Goal: Task Accomplishment & Management: Manage account settings

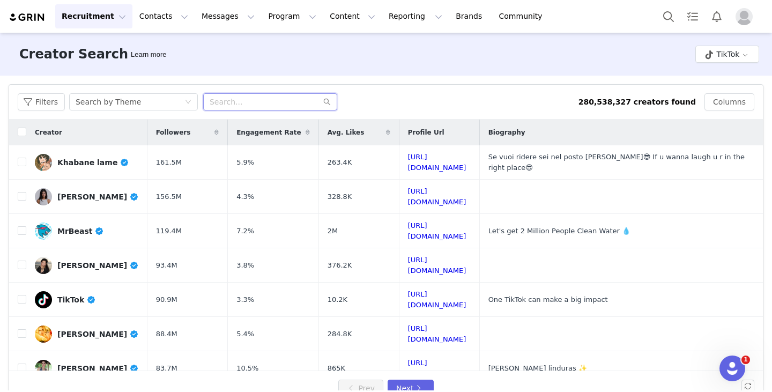
click at [232, 97] on input "text" at bounding box center [270, 101] width 134 height 17
type input "unboxing"
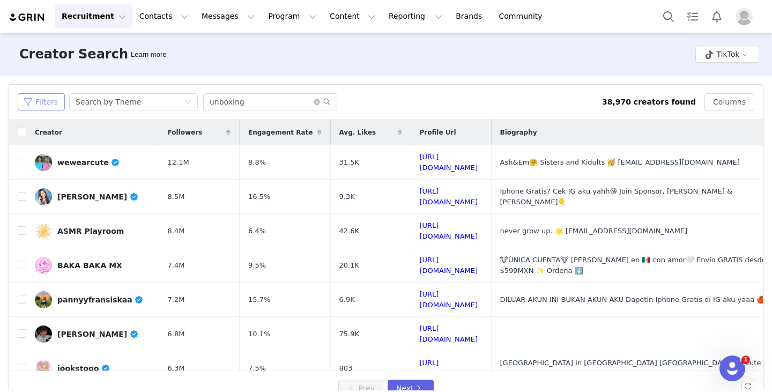
click at [44, 102] on button "Filters" at bounding box center [41, 101] width 47 height 17
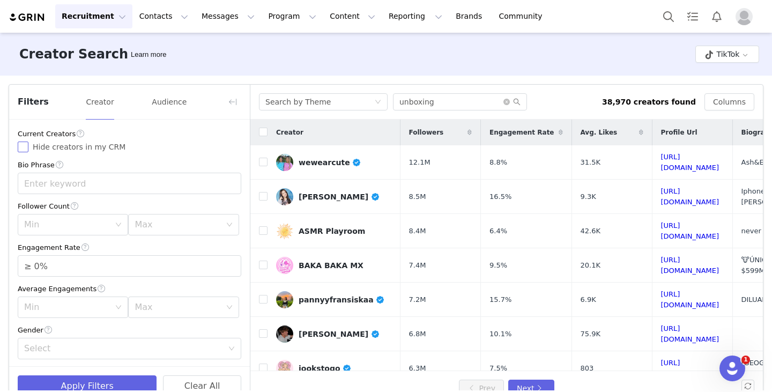
click at [24, 144] on input "Hide creators in my CRM" at bounding box center [23, 147] width 11 height 11
checkbox input "true"
click at [53, 219] on div "Min" at bounding box center [67, 224] width 86 height 11
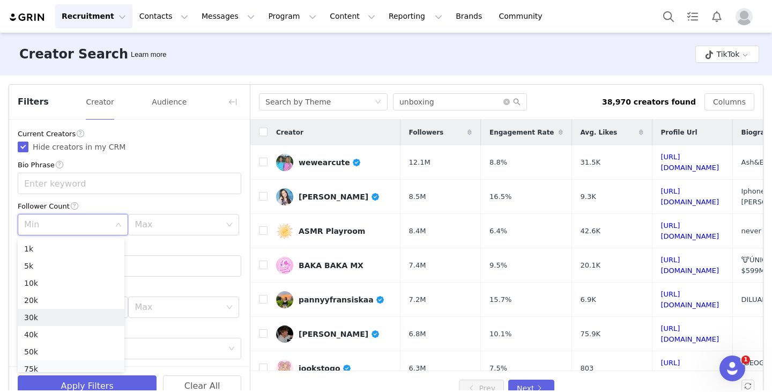
scroll to position [54, 0]
click at [55, 331] on li "100k" at bounding box center [71, 332] width 107 height 17
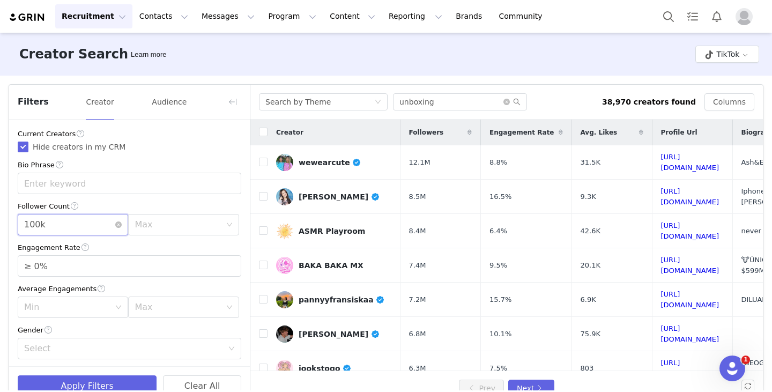
scroll to position [107, 0]
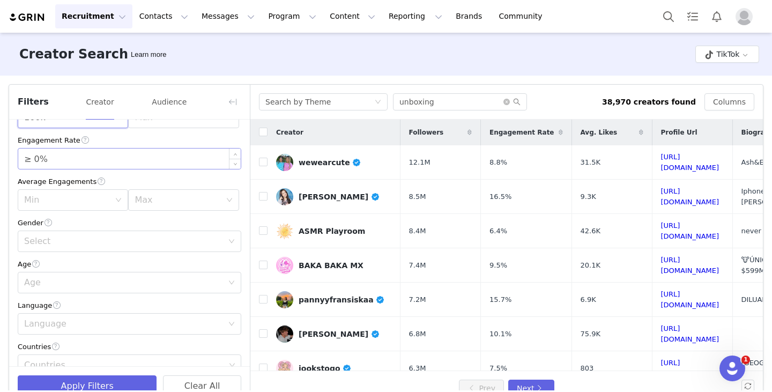
click at [64, 160] on input "≥ 0%" at bounding box center [129, 158] width 222 height 20
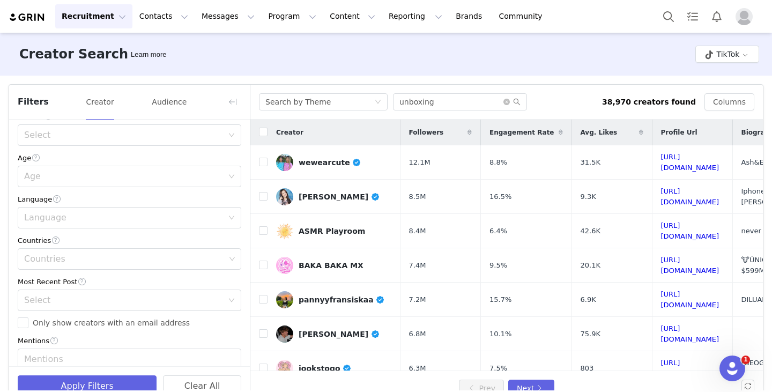
scroll to position [214, 0]
type input "≥ 1%"
click at [61, 251] on div "Countries" at bounding box center [125, 258] width 209 height 20
type input "united"
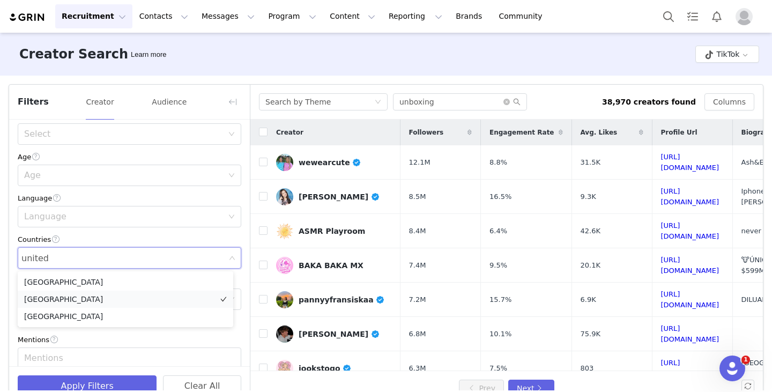
click at [61, 298] on li "[GEOGRAPHIC_DATA]" at bounding box center [125, 299] width 215 height 17
click at [6, 213] on div "Filters Creator Audience Current Creators Hide creators in my CRM Bio Phrase Fo…" at bounding box center [386, 245] width 772 height 339
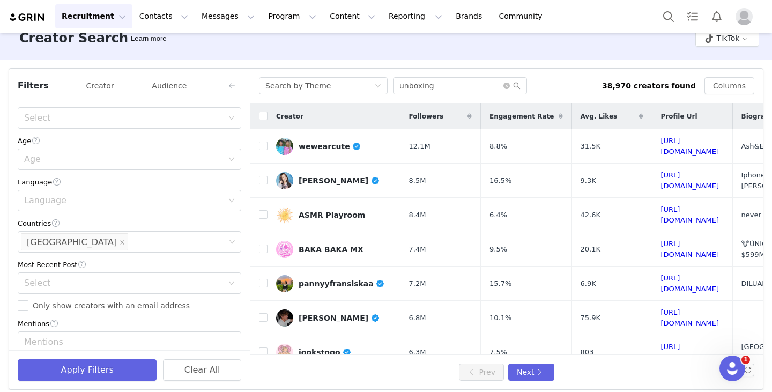
scroll to position [24, 0]
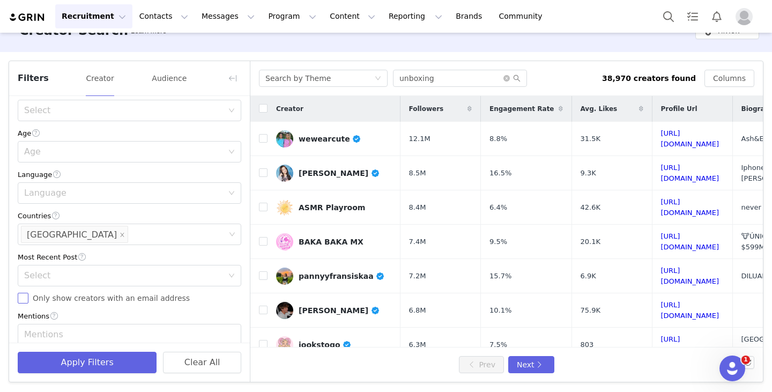
click at [23, 296] on input "Only show creators with an email address" at bounding box center [23, 298] width 11 height 11
checkbox input "true"
click at [41, 276] on div "Select" at bounding box center [123, 275] width 199 height 11
click at [53, 312] on li "<3 Months" at bounding box center [125, 316] width 215 height 17
click at [60, 274] on div "<3 Months" at bounding box center [47, 275] width 47 height 20
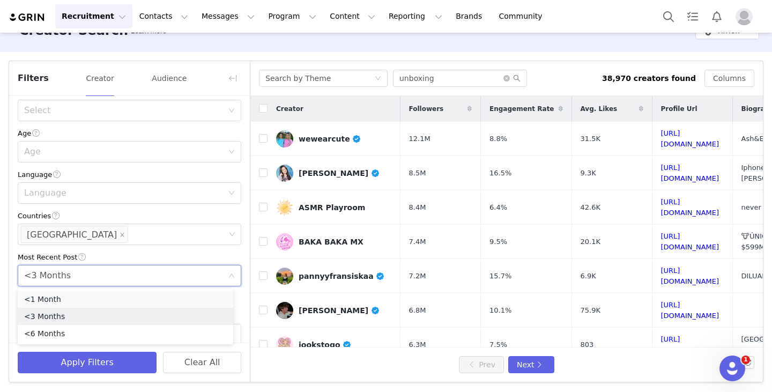
click at [57, 296] on li "<1 Month" at bounding box center [125, 299] width 215 height 17
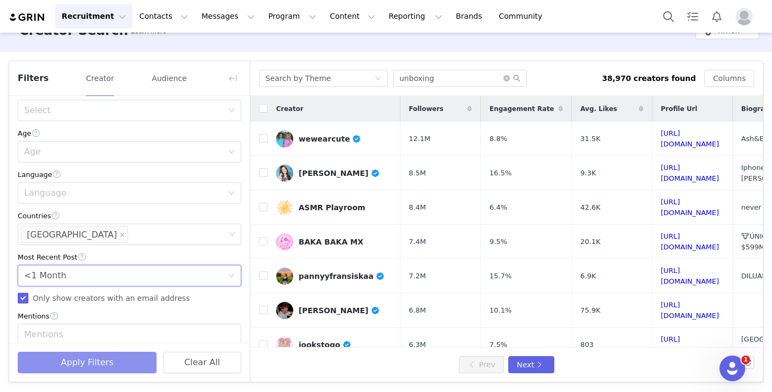
click at [85, 367] on button "Apply Filters" at bounding box center [87, 362] width 139 height 21
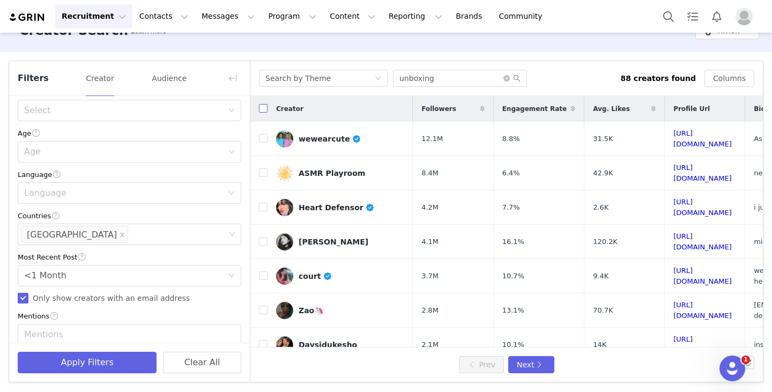
click at [264, 108] on input "checkbox" at bounding box center [263, 108] width 9 height 9
checkbox input "false"
checkbox input "true"
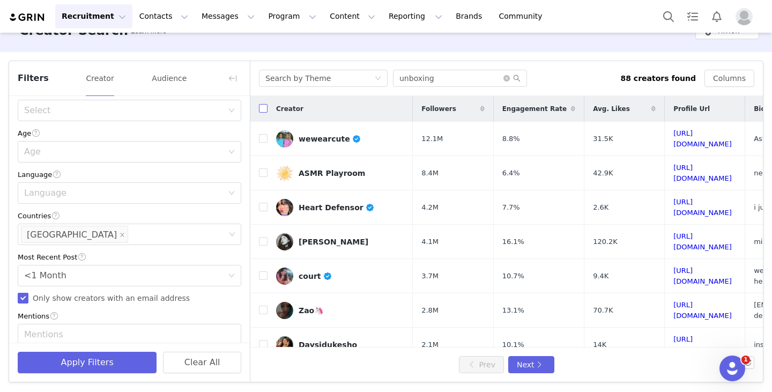
checkbox input "true"
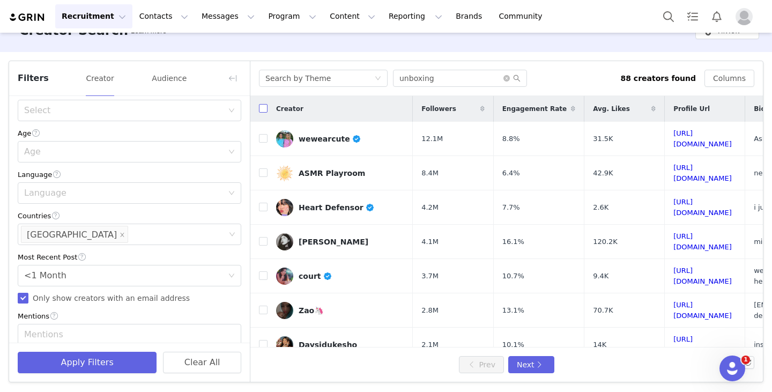
checkbox input "true"
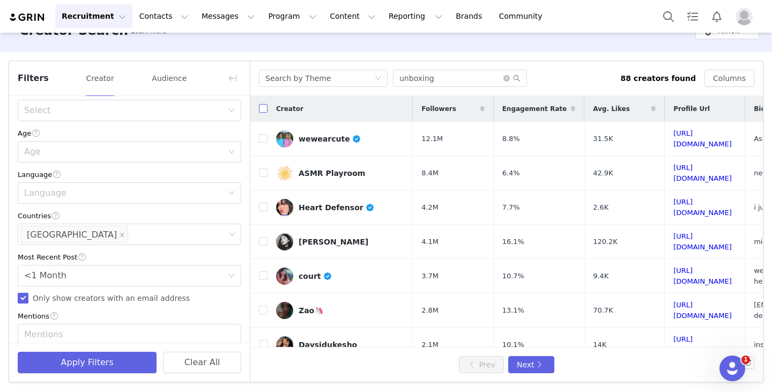
checkbox input "true"
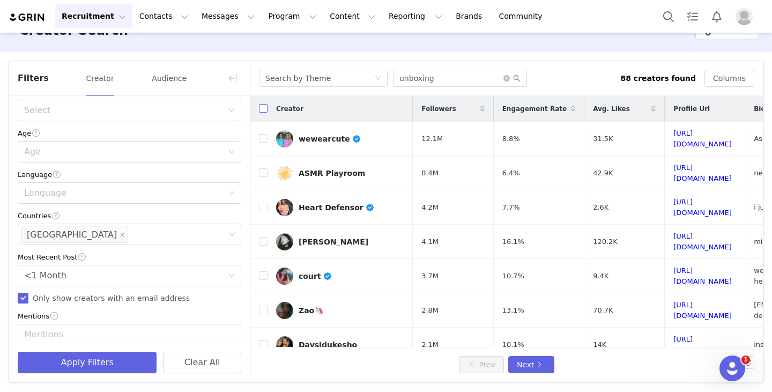
checkbox input "true"
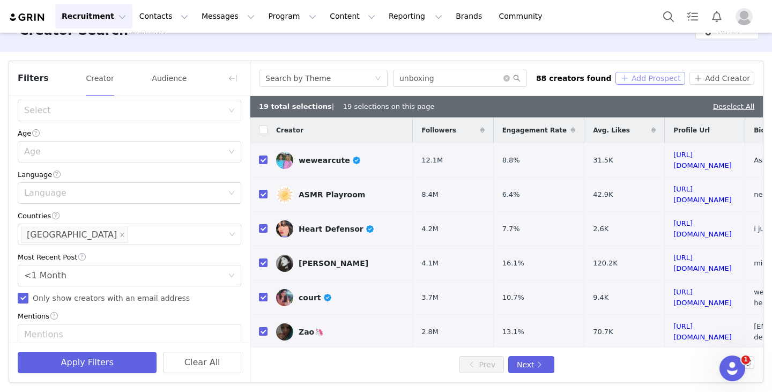
click at [649, 79] on button "Add Prospect" at bounding box center [649, 78] width 69 height 13
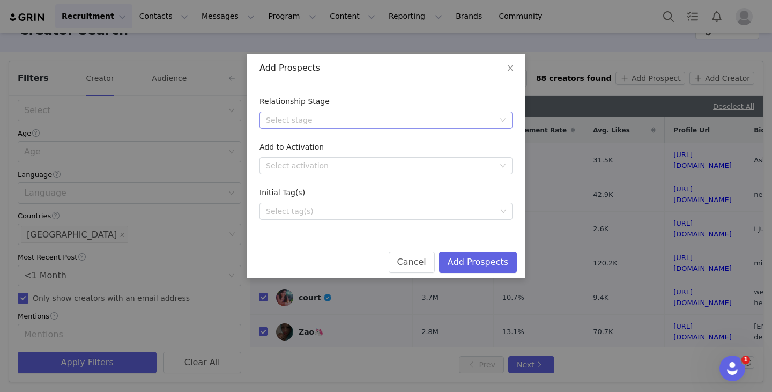
click at [371, 114] on div "Select stage" at bounding box center [382, 120] width 233 height 16
click at [330, 142] on li "Needs Outreach" at bounding box center [385, 141] width 253 height 17
click at [468, 255] on button "Add Prospects" at bounding box center [478, 261] width 78 height 21
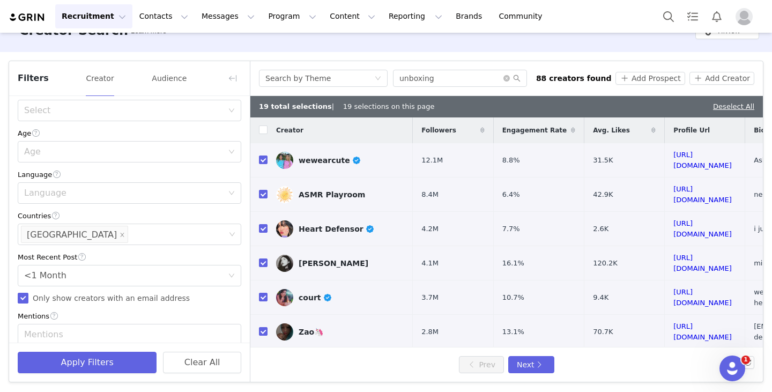
click at [746, 21] on img "Profile" at bounding box center [743, 16] width 17 height 17
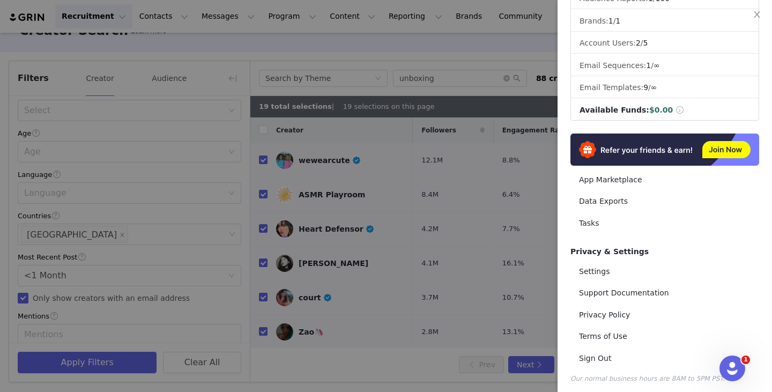
scroll to position [148, 0]
click at [604, 352] on link "Sign Out" at bounding box center [664, 357] width 189 height 20
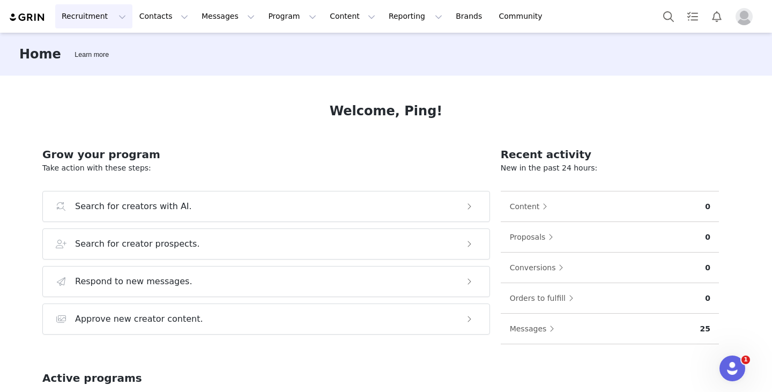
click at [101, 23] on button "Recruitment Recruitment" at bounding box center [93, 16] width 77 height 24
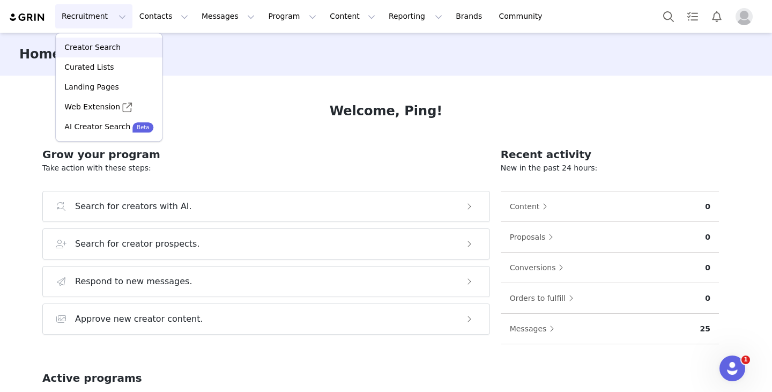
click at [96, 51] on p "Creator Search" at bounding box center [92, 47] width 56 height 11
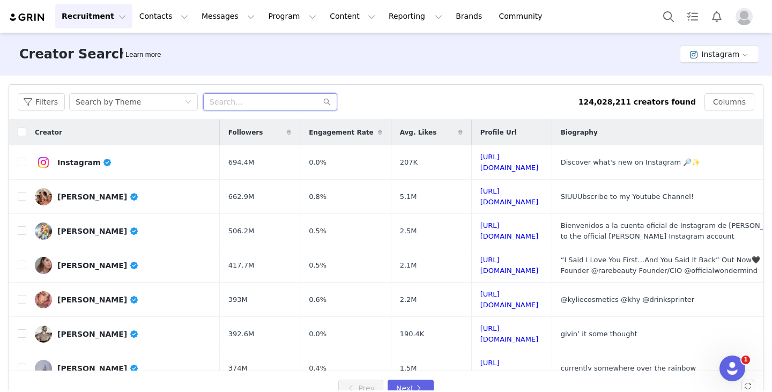
click at [249, 103] on input "text" at bounding box center [270, 101] width 134 height 17
click at [728, 47] on button "Instagram" at bounding box center [719, 54] width 79 height 17
click at [703, 92] on li "TikTok" at bounding box center [714, 94] width 74 height 18
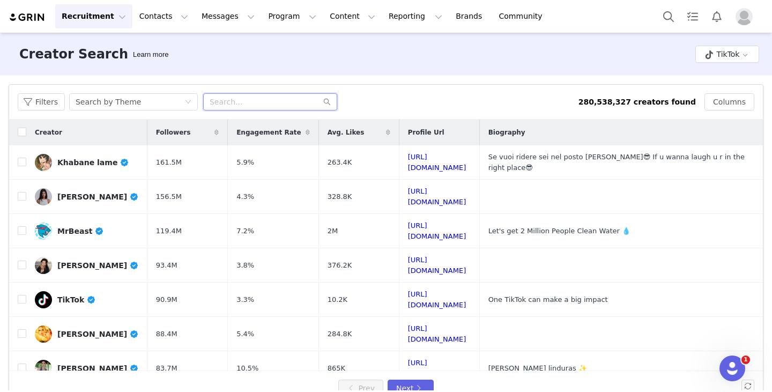
click at [226, 103] on input "text" at bounding box center [270, 101] width 134 height 17
type input "unboxing"
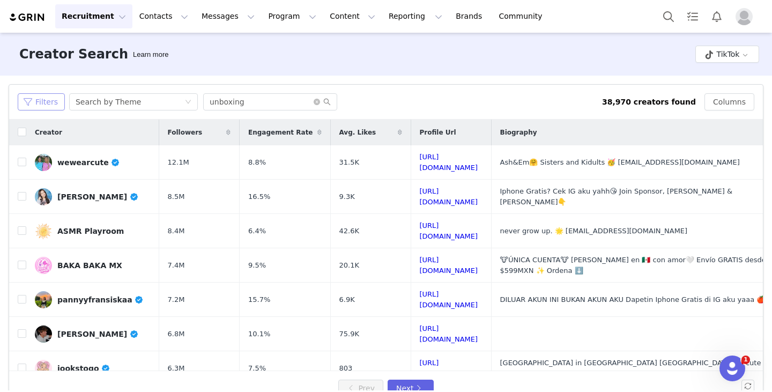
click at [44, 102] on button "Filters" at bounding box center [41, 101] width 47 height 17
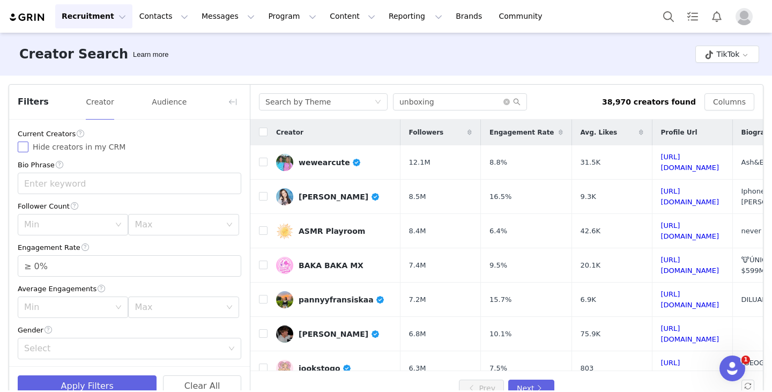
click at [28, 147] on input "Hide creators in my CRM" at bounding box center [23, 147] width 11 height 11
checkbox input "true"
click at [68, 230] on div "Min" at bounding box center [67, 224] width 86 height 11
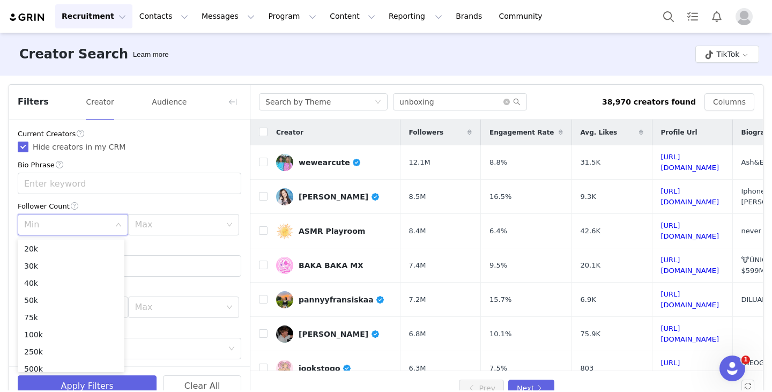
scroll to position [51, 0]
click at [53, 334] on li "100k" at bounding box center [71, 334] width 107 height 17
click at [80, 273] on input "≥ 0%" at bounding box center [129, 266] width 222 height 20
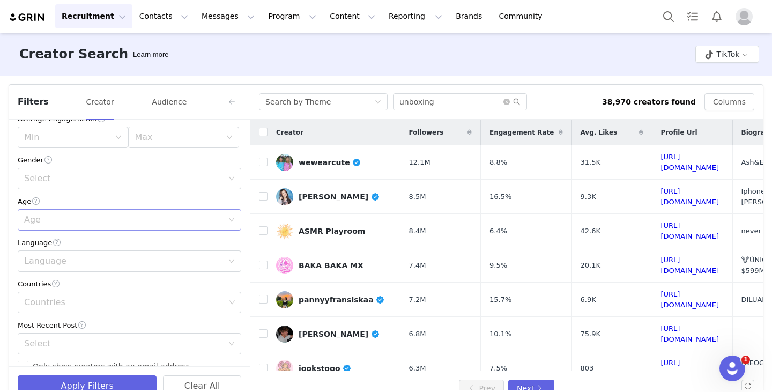
scroll to position [180, 0]
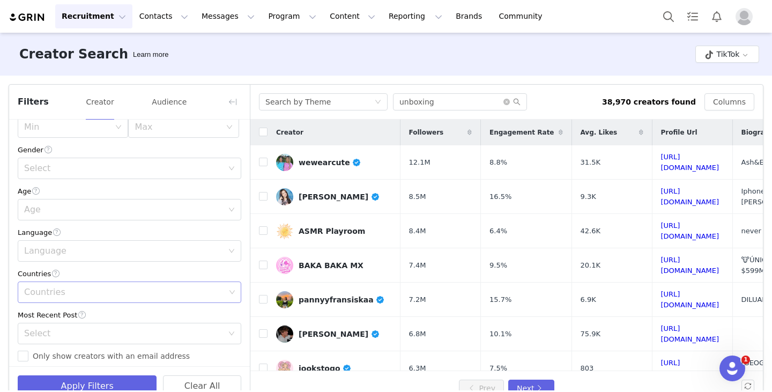
click at [76, 293] on div "Countries" at bounding box center [124, 292] width 201 height 11
type input "≥ 1%"
type input "united"
click at [74, 335] on li "[GEOGRAPHIC_DATA]" at bounding box center [125, 333] width 215 height 17
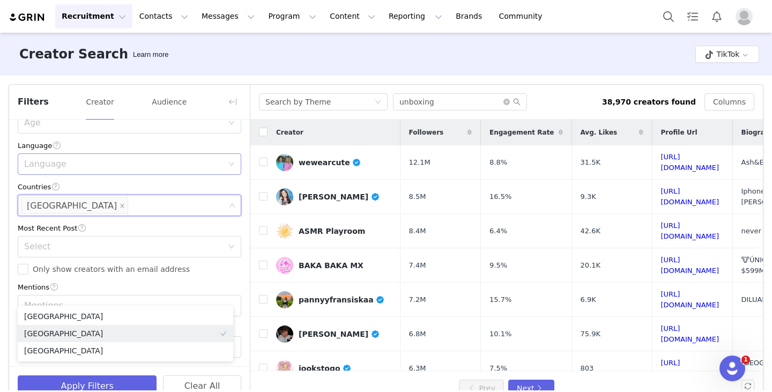
scroll to position [266, 0]
click at [23, 272] on input "Only show creators with an email address" at bounding box center [23, 269] width 11 height 11
checkbox input "true"
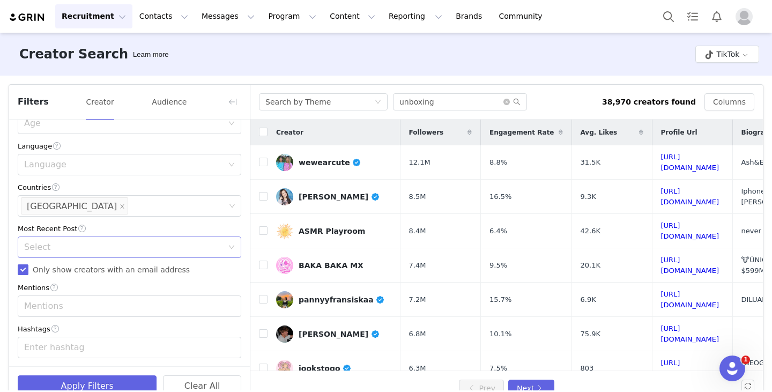
click at [59, 249] on div "Select" at bounding box center [123, 247] width 199 height 11
click at [62, 277] on li "<1 Month" at bounding box center [125, 271] width 215 height 17
click at [84, 382] on button "Apply Filters" at bounding box center [87, 385] width 139 height 21
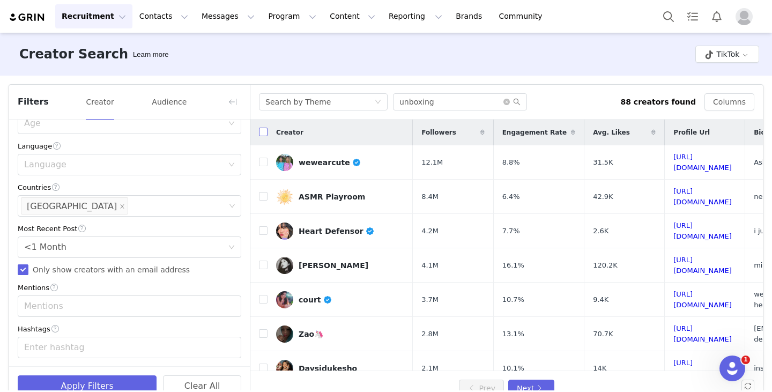
click at [265, 134] on input "checkbox" at bounding box center [263, 132] width 9 height 9
checkbox input "false"
checkbox input "true"
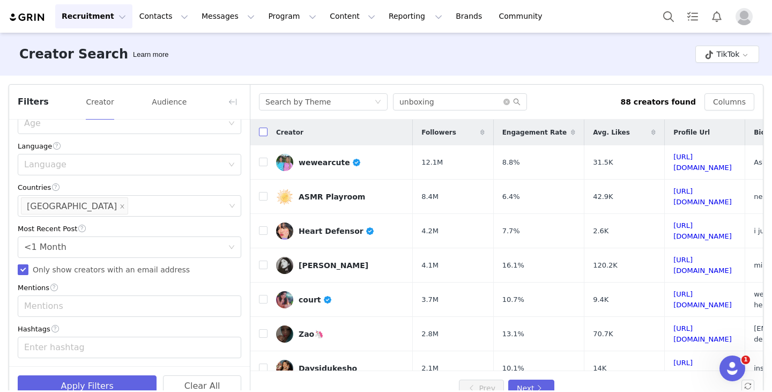
checkbox input "true"
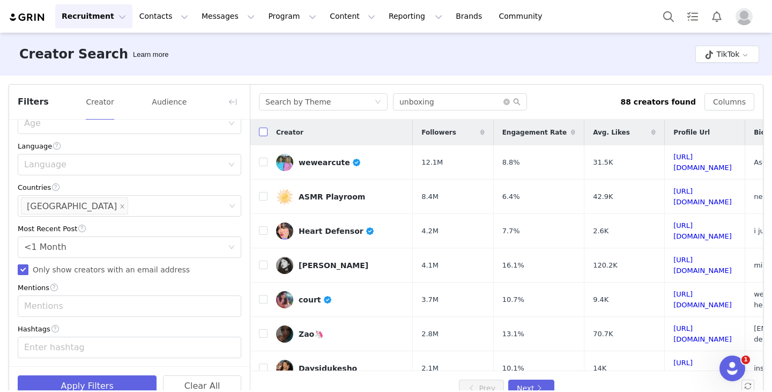
checkbox input "true"
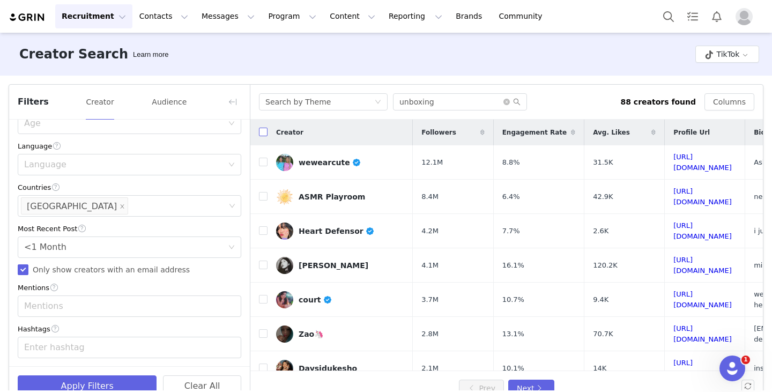
checkbox input "true"
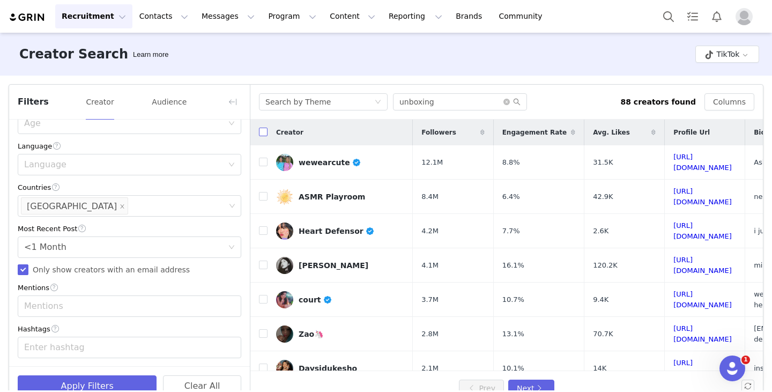
checkbox input "true"
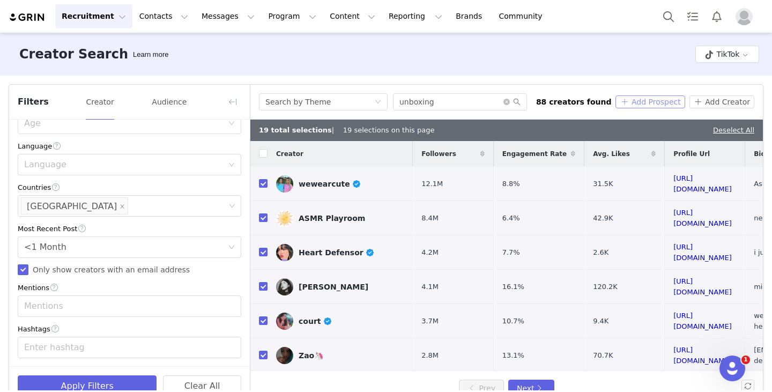
click at [645, 103] on button "Add Prospect" at bounding box center [649, 101] width 69 height 13
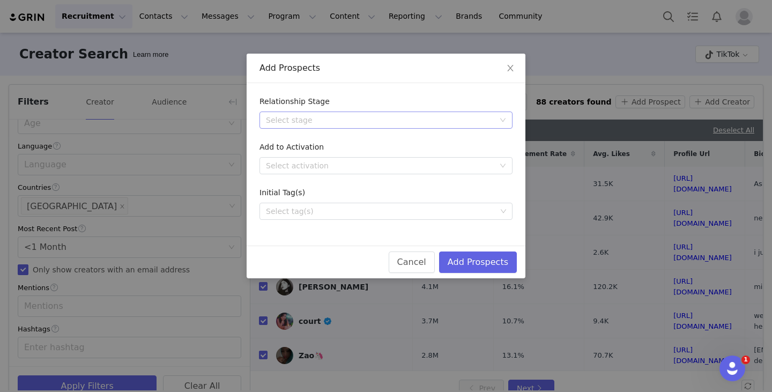
click at [389, 113] on div "Select stage" at bounding box center [382, 120] width 233 height 16
click at [317, 140] on li "Needs Outreach" at bounding box center [385, 141] width 253 height 17
click at [467, 257] on button "Add Prospects" at bounding box center [478, 261] width 78 height 21
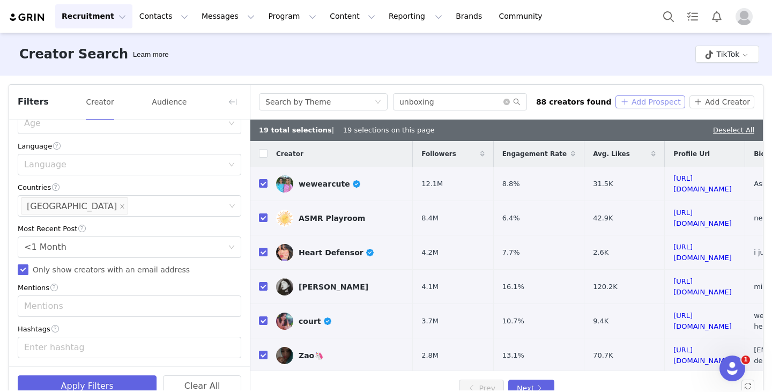
click at [640, 103] on button "Add Prospect" at bounding box center [649, 101] width 69 height 13
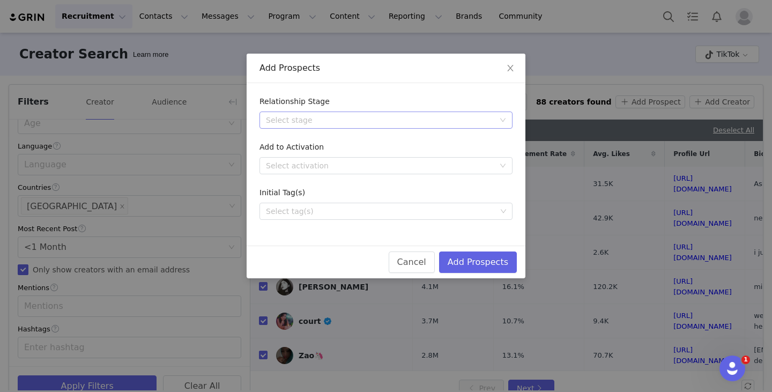
click at [354, 115] on div "Select stage" at bounding box center [380, 120] width 228 height 11
click at [308, 142] on li "Needs Outreach" at bounding box center [385, 141] width 253 height 17
click at [478, 262] on button "Add Prospects" at bounding box center [478, 261] width 78 height 21
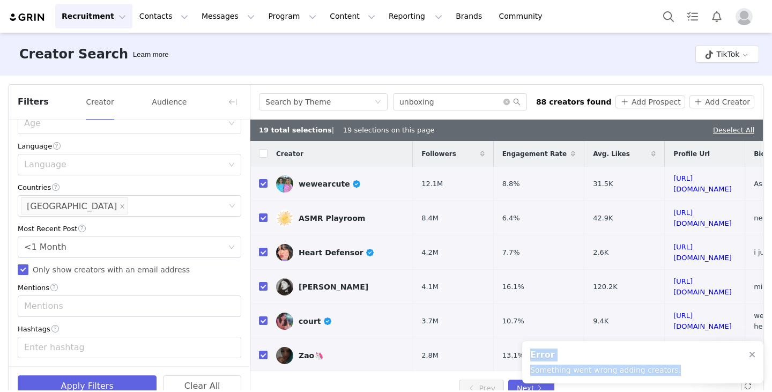
drag, startPoint x: 670, startPoint y: 373, endPoint x: 524, endPoint y: 348, distance: 147.8
click at [524, 348] on div "Error Something went wrong adding creators." at bounding box center [642, 362] width 241 height 42
click at [568, 352] on h2 "Error" at bounding box center [605, 354] width 151 height 13
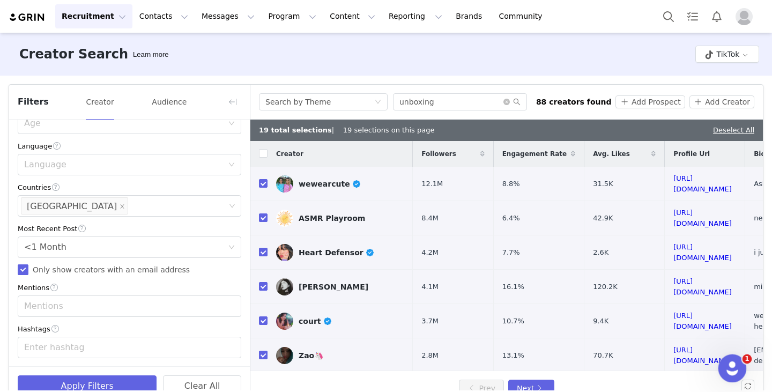
click at [734, 367] on icon "Open Intercom Messenger" at bounding box center [731, 367] width 18 height 18
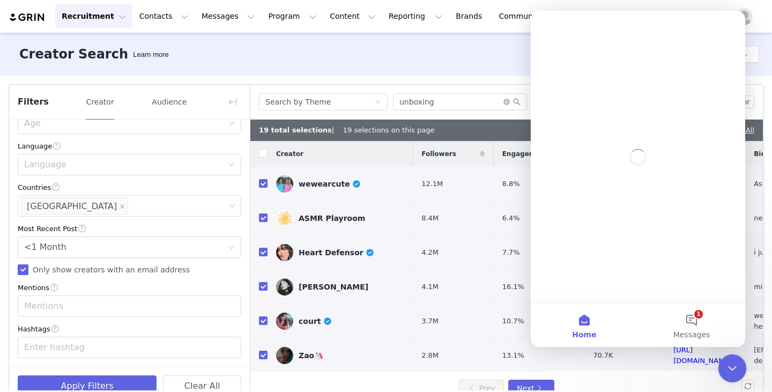
scroll to position [0, 0]
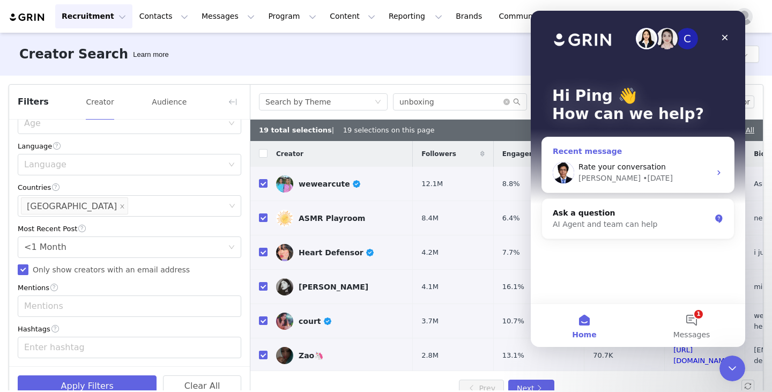
click at [625, 177] on div "[PERSON_NAME] • [DATE]" at bounding box center [644, 178] width 132 height 11
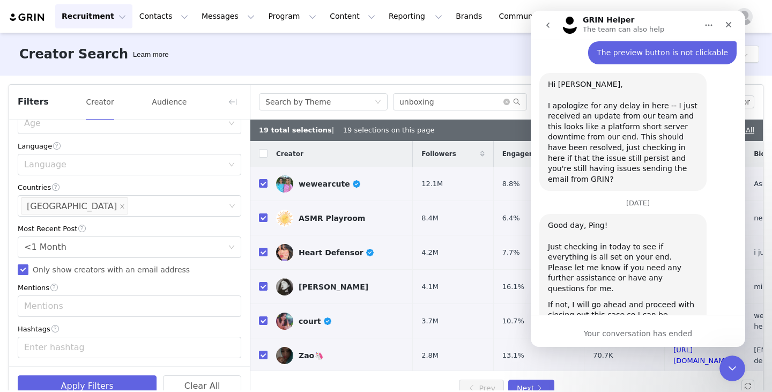
scroll to position [2028, 0]
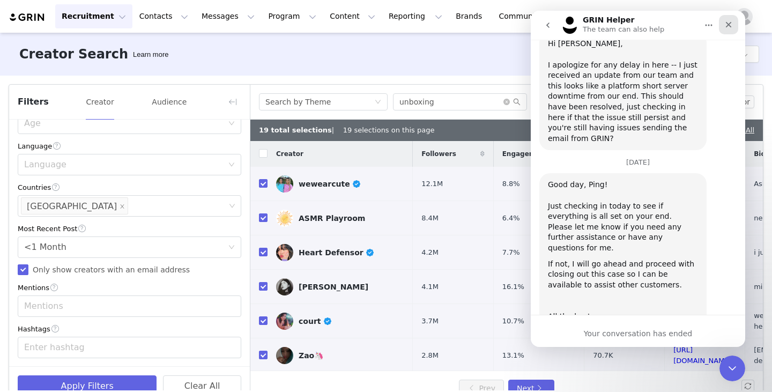
click at [730, 25] on icon "Close" at bounding box center [728, 24] width 9 height 9
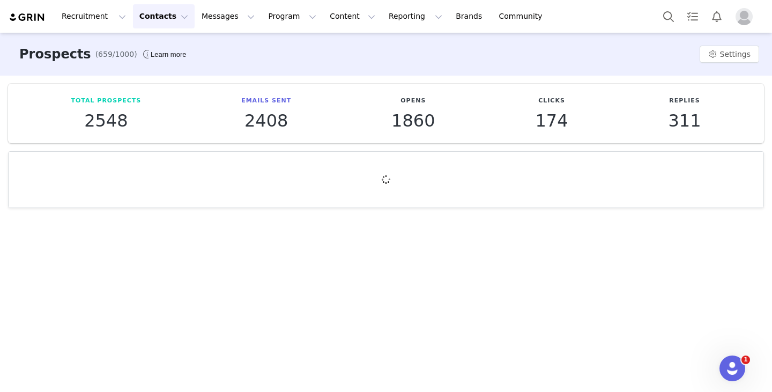
click at [158, 16] on button "Contacts Contacts" at bounding box center [164, 16] width 62 height 24
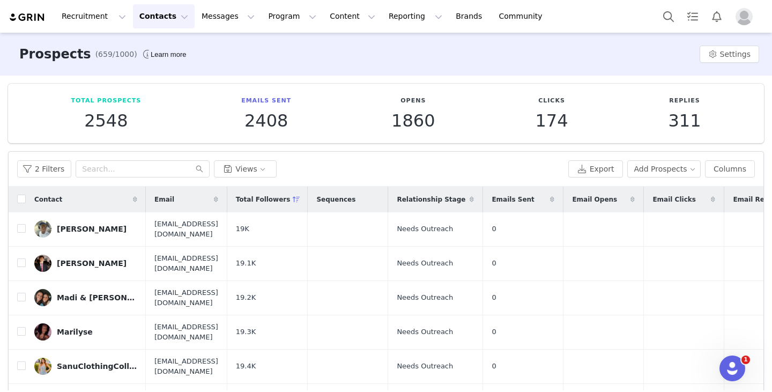
click at [167, 21] on button "Contacts Contacts" at bounding box center [164, 16] width 62 height 24
click at [303, 193] on span at bounding box center [296, 199] width 13 height 13
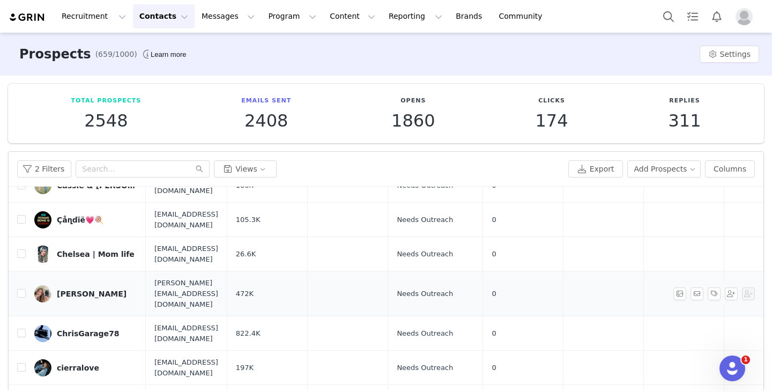
scroll to position [1554, 0]
